Goal: Task Accomplishment & Management: Use online tool/utility

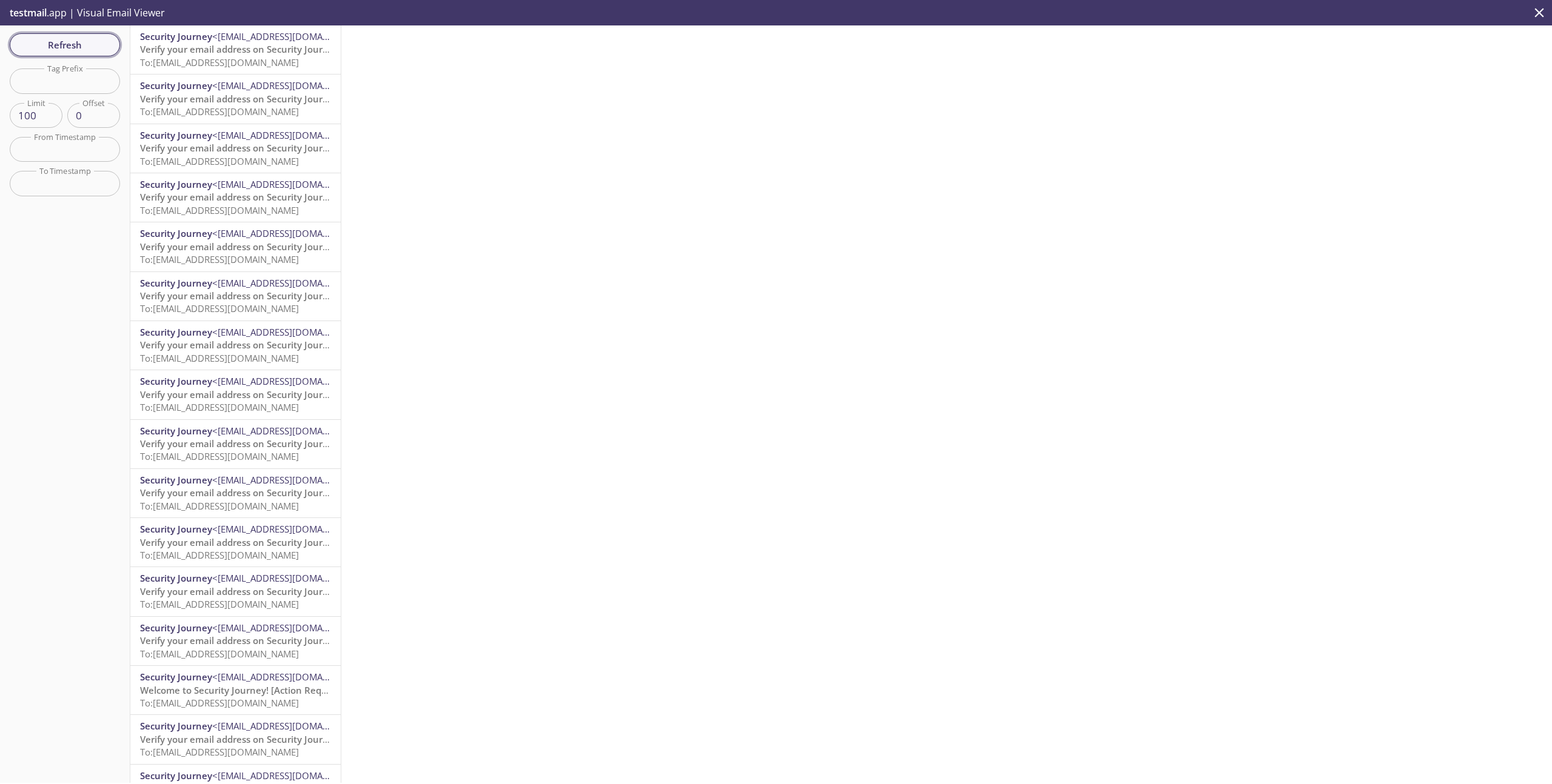
click at [64, 49] on span "Refresh" at bounding box center [65, 45] width 91 height 16
click at [231, 57] on span "To: [EMAIL_ADDRESS][DOMAIN_NAME]" at bounding box center [219, 62] width 159 height 12
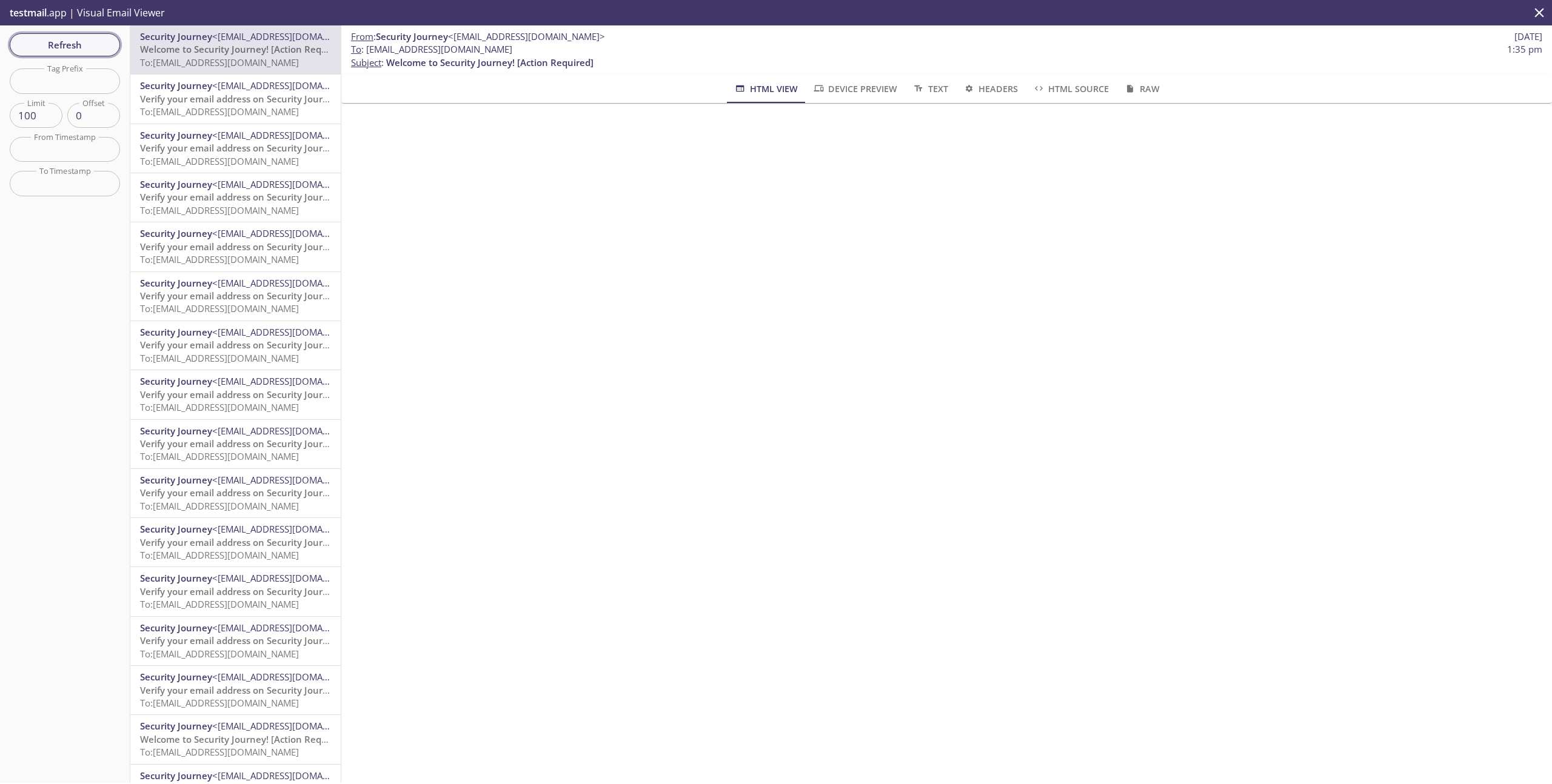
click at [75, 34] on button "Refresh" at bounding box center [64, 44] width 110 height 23
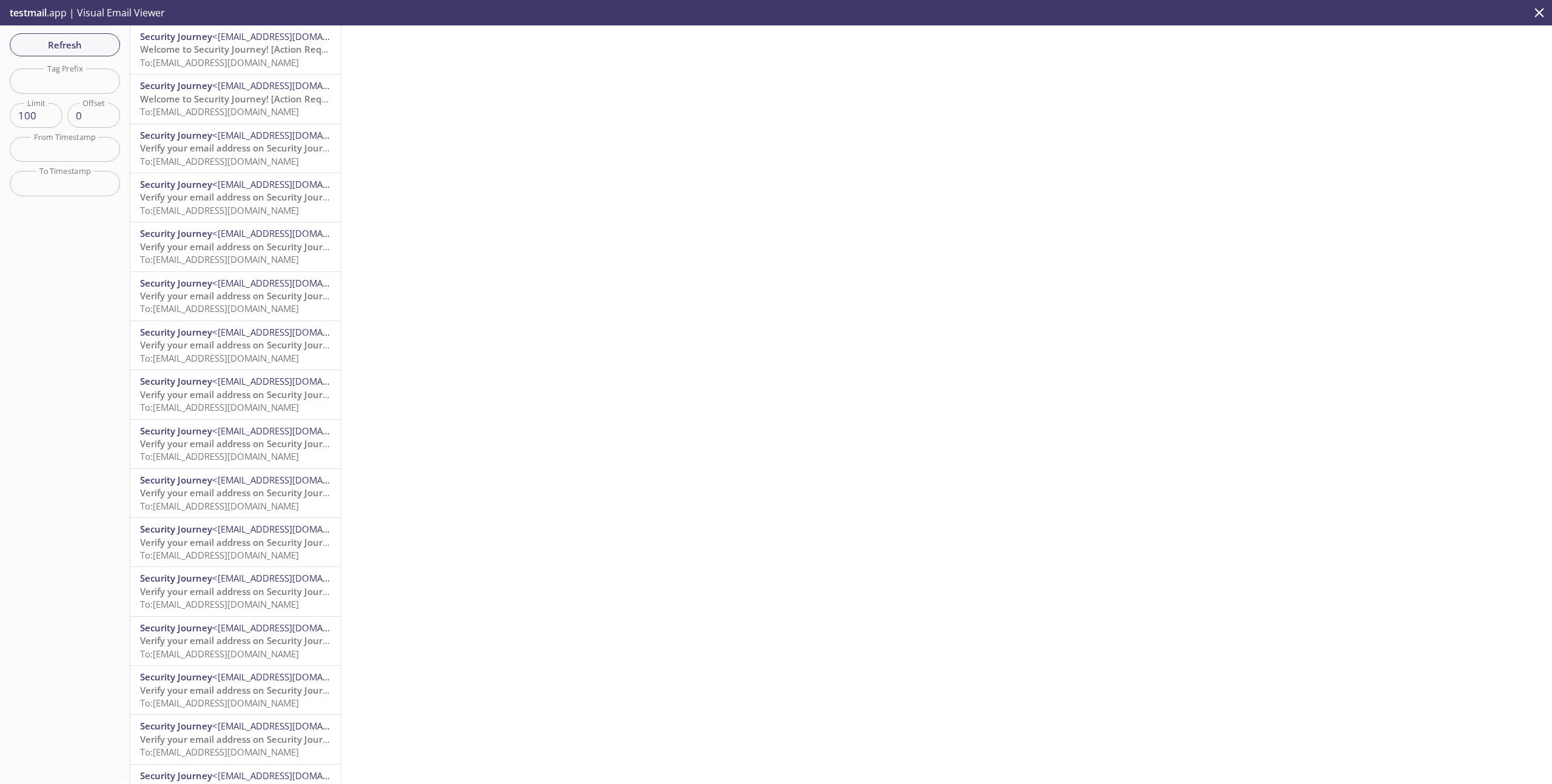
click at [242, 54] on span "Welcome to Security Journey! [Action Required]" at bounding box center [243, 49] width 207 height 12
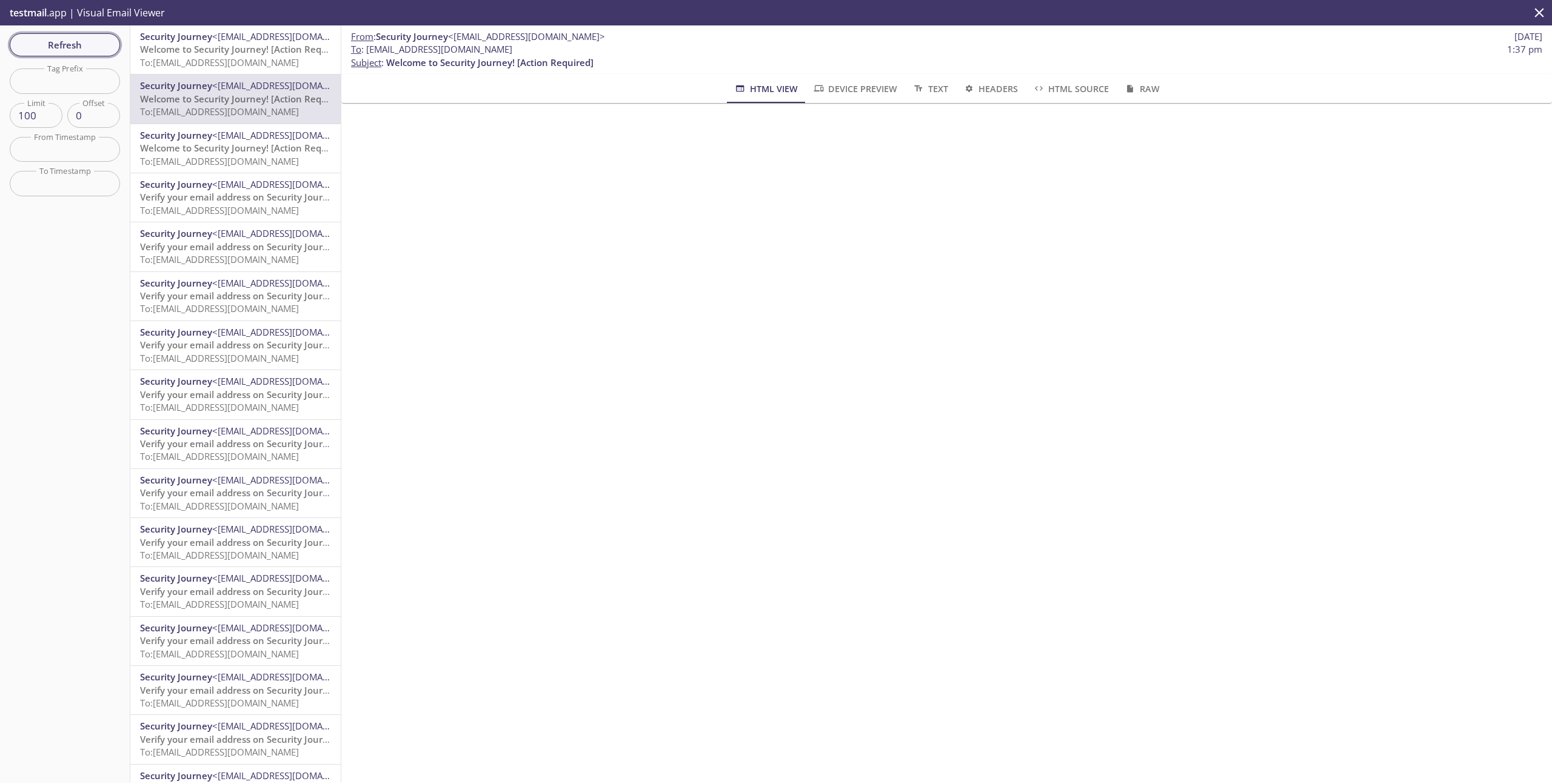
click at [73, 47] on span "Refresh" at bounding box center [65, 45] width 91 height 16
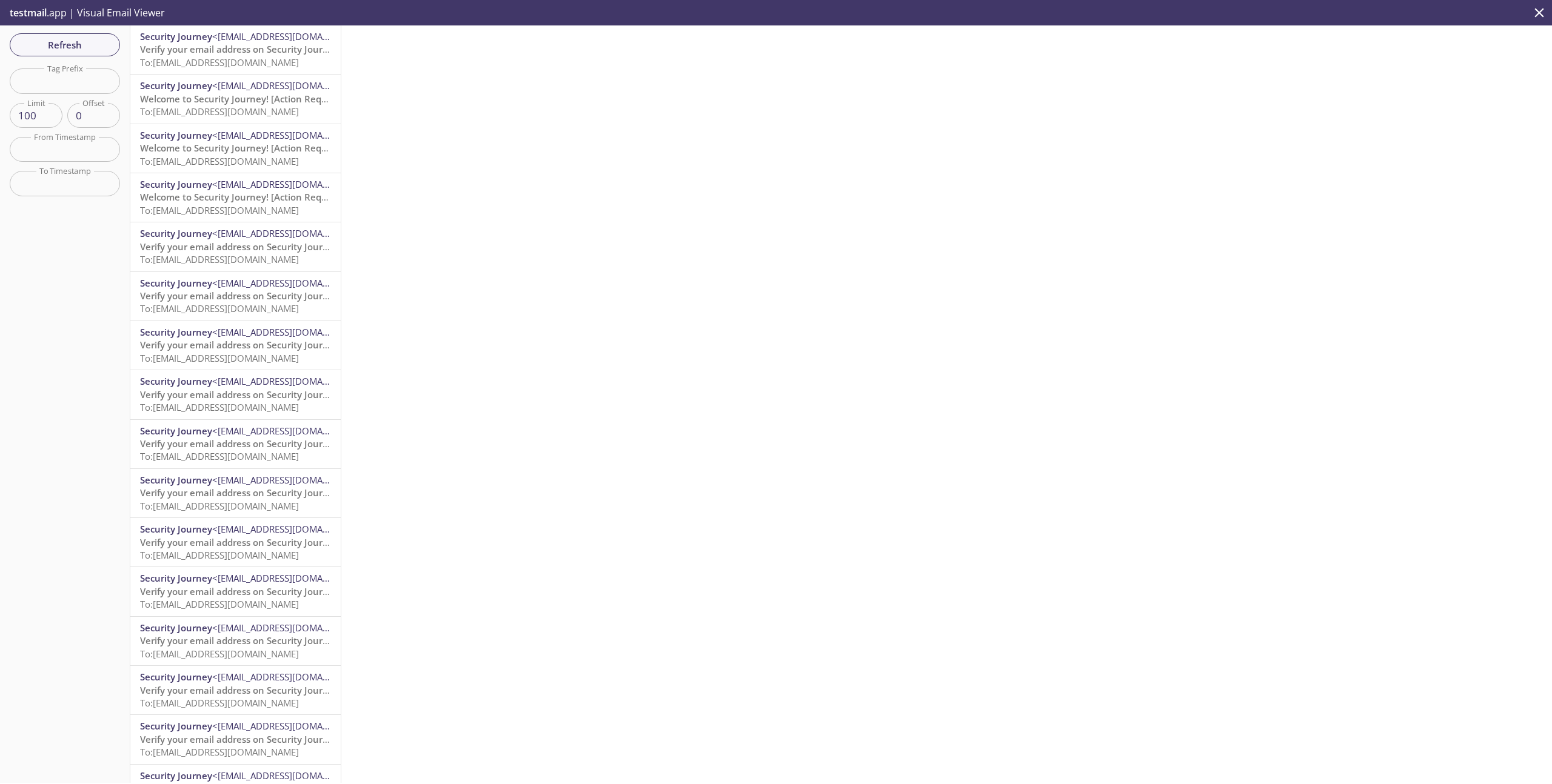
click at [207, 61] on span "To: [EMAIL_ADDRESS][DOMAIN_NAME]" at bounding box center [219, 62] width 159 height 12
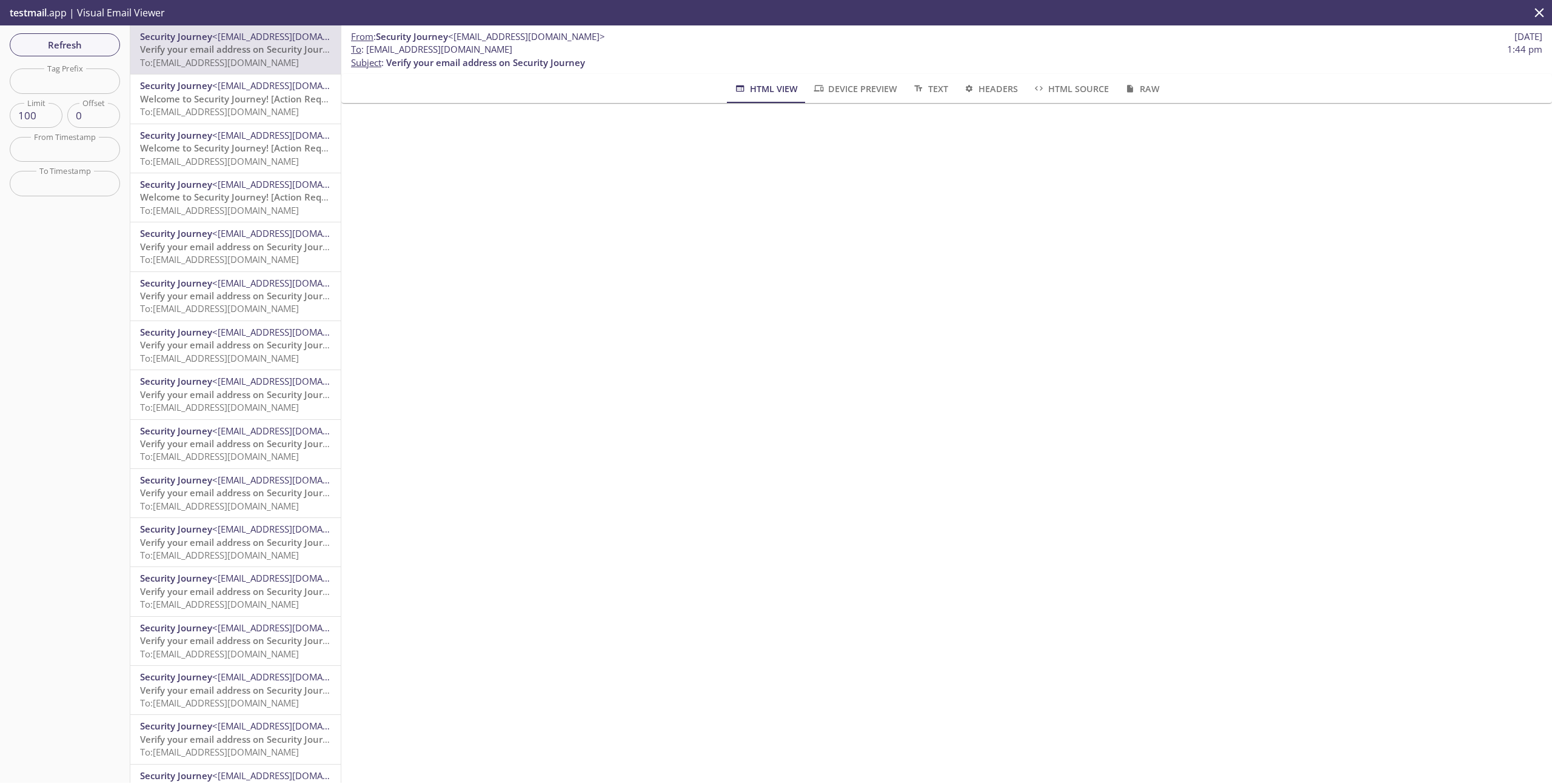
drag, startPoint x: 518, startPoint y: 48, endPoint x: 365, endPoint y: 55, distance: 153.2
click at [365, 55] on span "To : [EMAIL_ADDRESS][DOMAIN_NAME] 1:44 pm" at bounding box center [947, 49] width 1191 height 13
copy span "[EMAIL_ADDRESS][DOMAIN_NAME]"
click at [102, 42] on span "Refresh" at bounding box center [65, 45] width 91 height 16
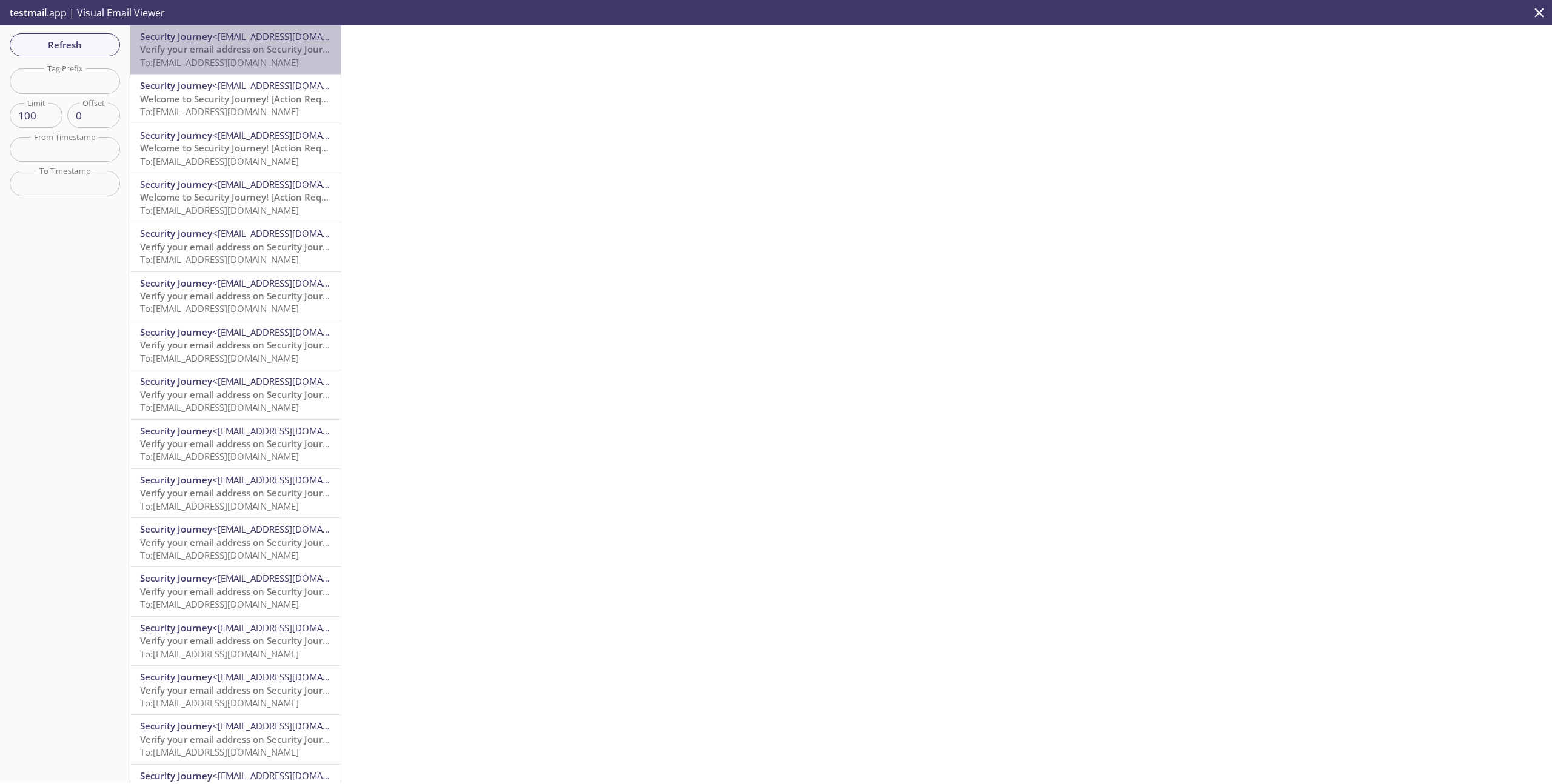
click at [207, 61] on span "To: [EMAIL_ADDRESS][DOMAIN_NAME]" at bounding box center [219, 62] width 159 height 12
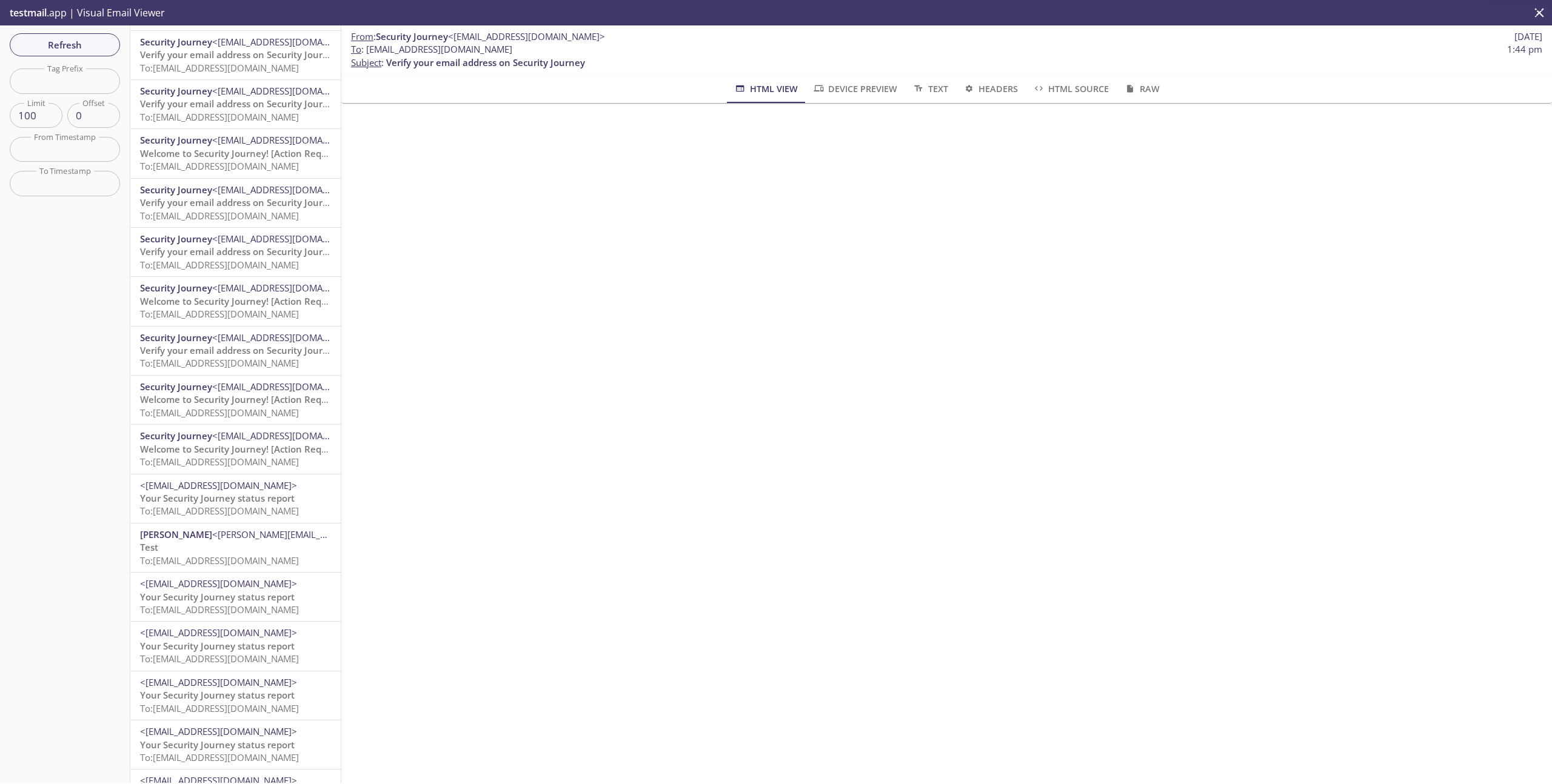
scroll to position [1016, 0]
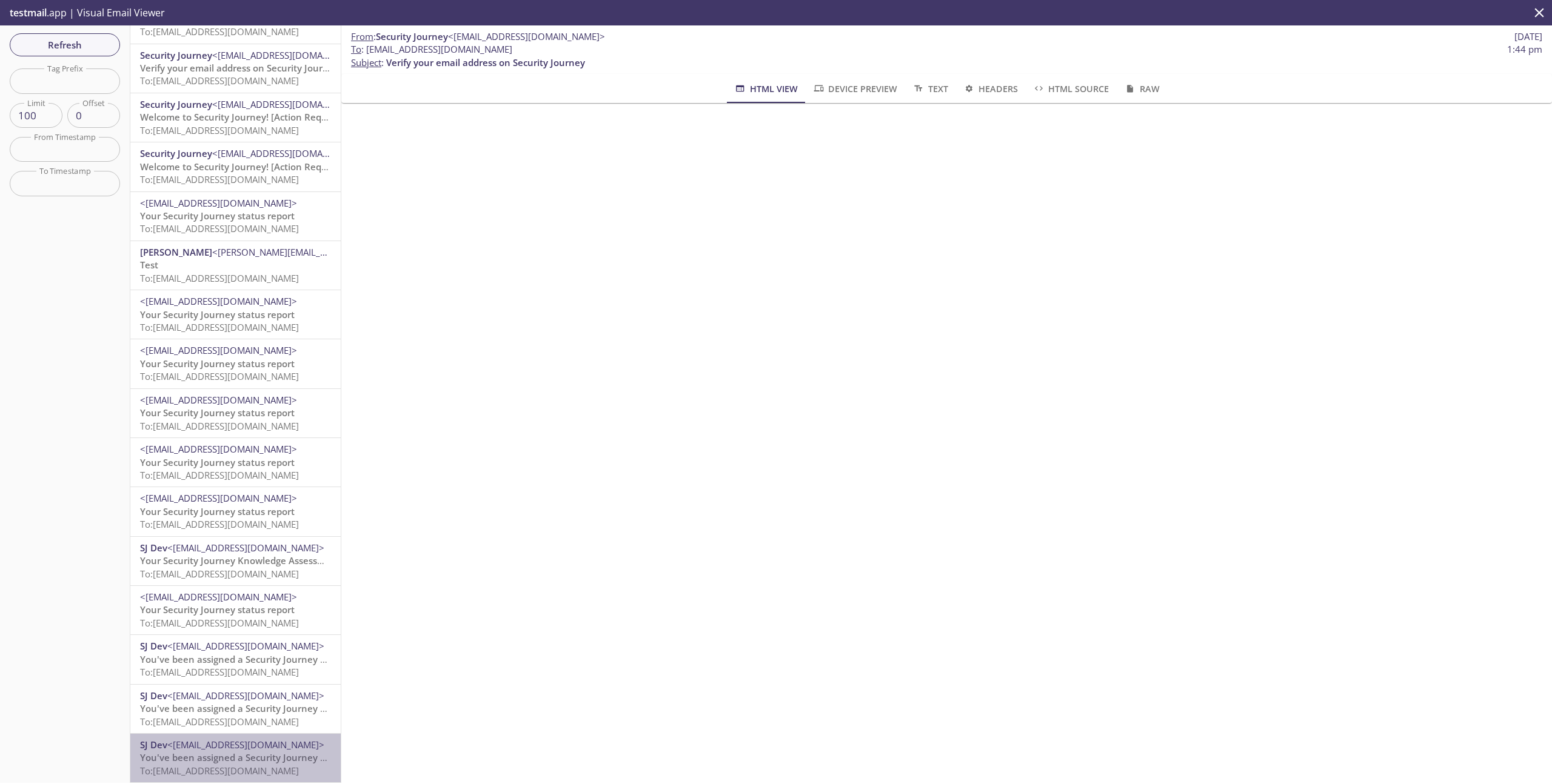
click at [252, 766] on span "To: [EMAIL_ADDRESS][DOMAIN_NAME]" at bounding box center [219, 770] width 159 height 12
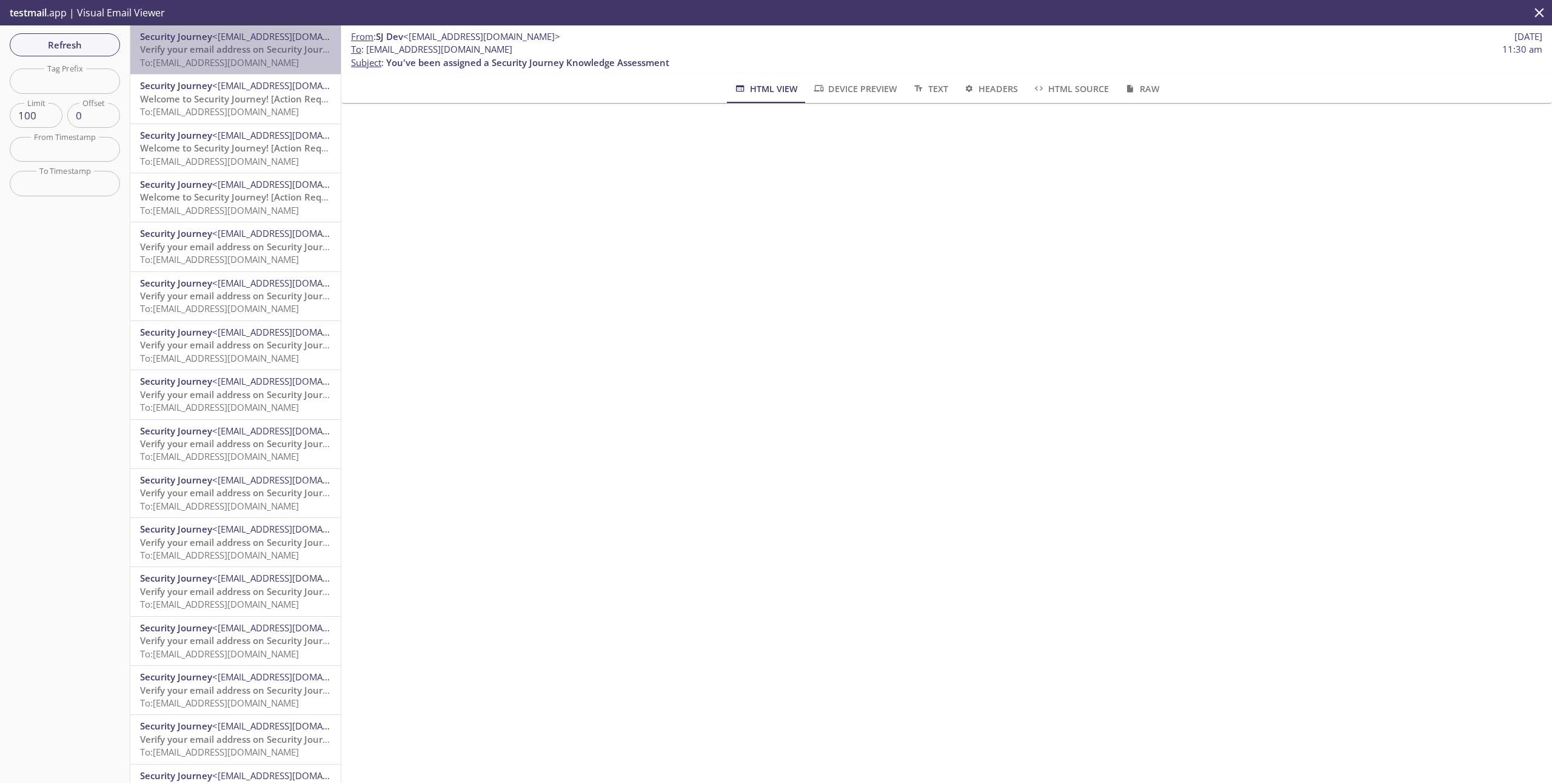
click at [210, 51] on span "Verify your email address on Security Journey" at bounding box center [239, 49] width 199 height 12
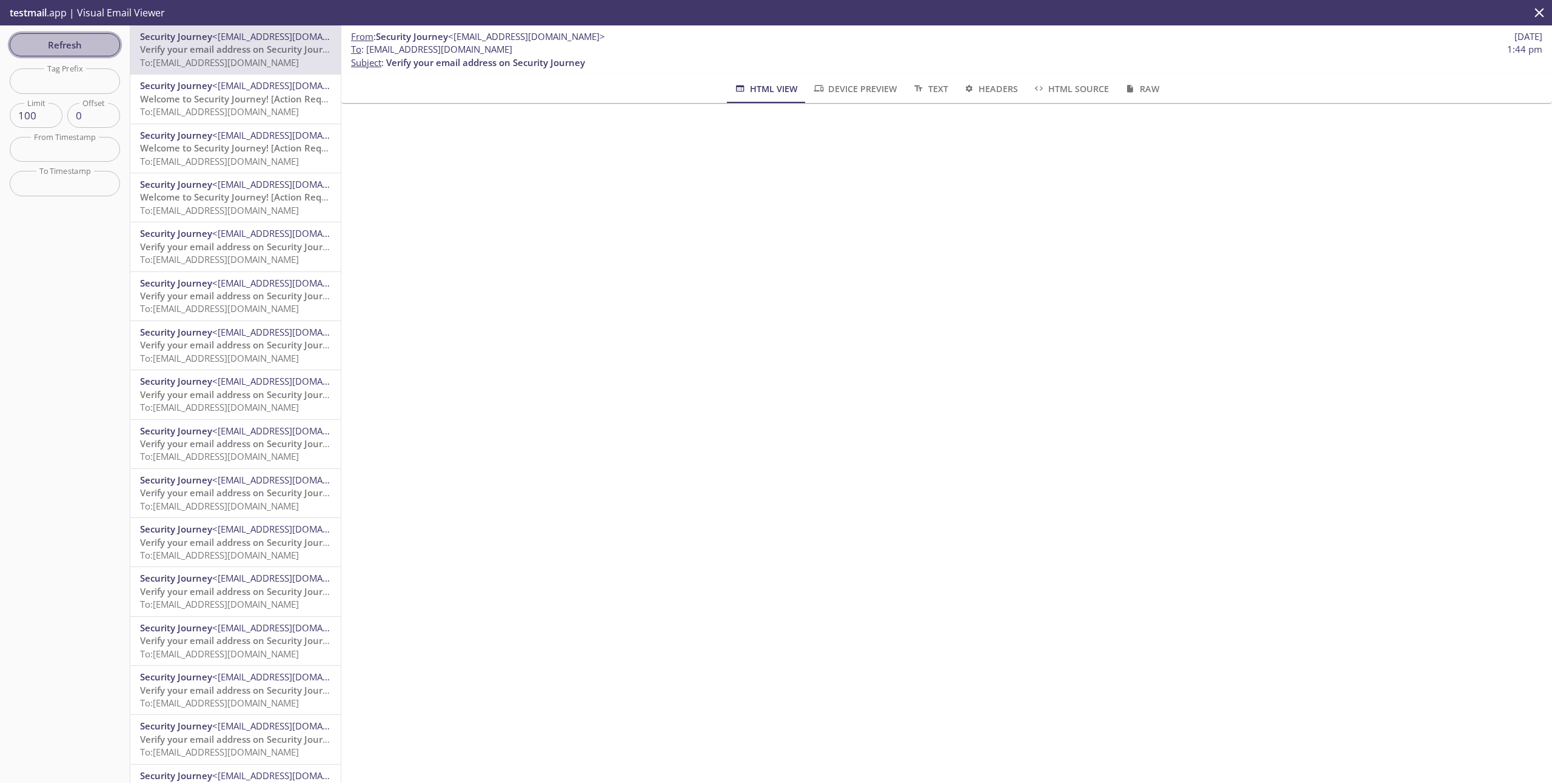
click at [38, 38] on span "Refresh" at bounding box center [65, 45] width 91 height 16
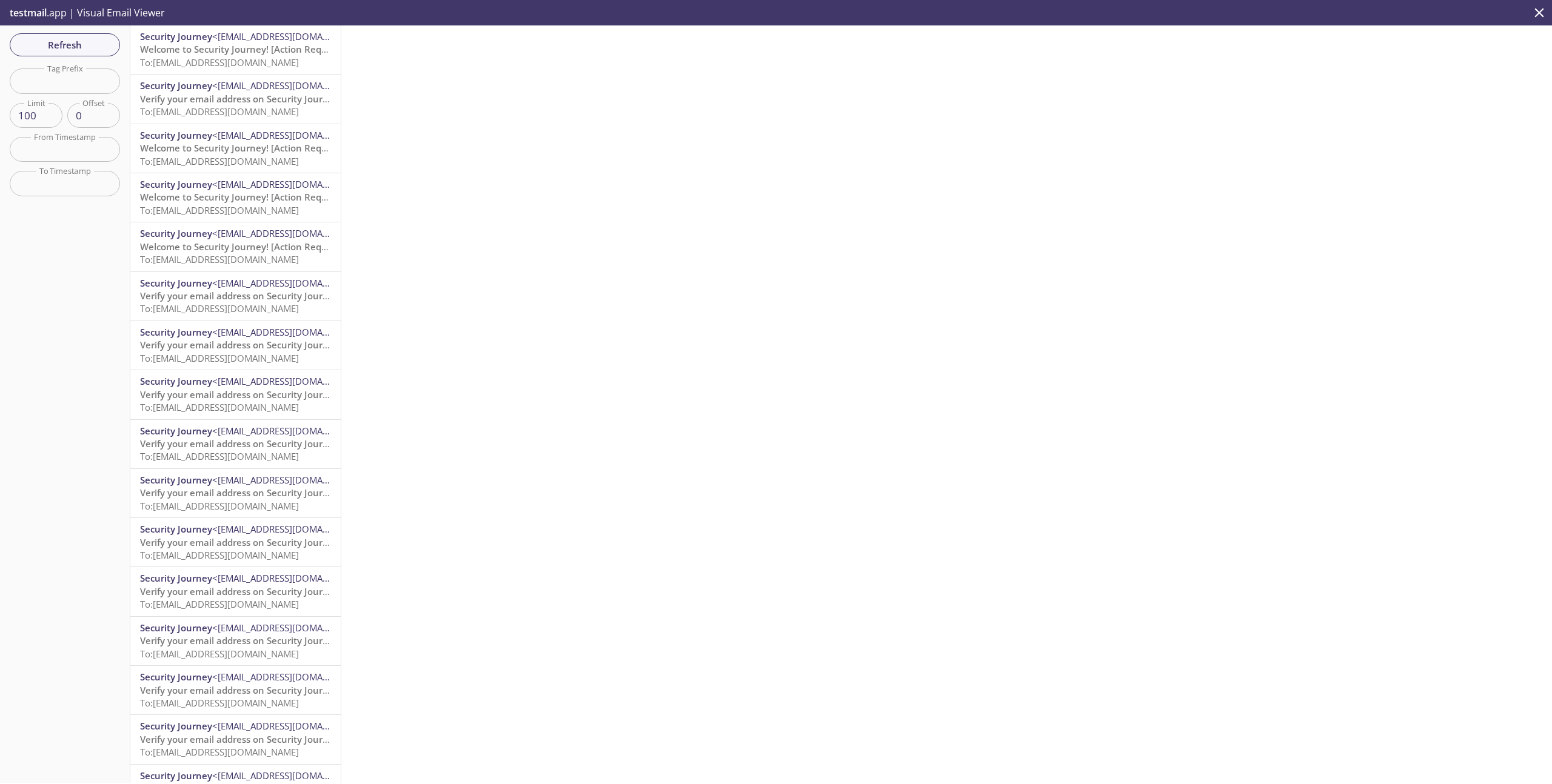
click at [191, 40] on span "Security Journey" at bounding box center [176, 36] width 72 height 12
